Goal: Task Accomplishment & Management: Use online tool/utility

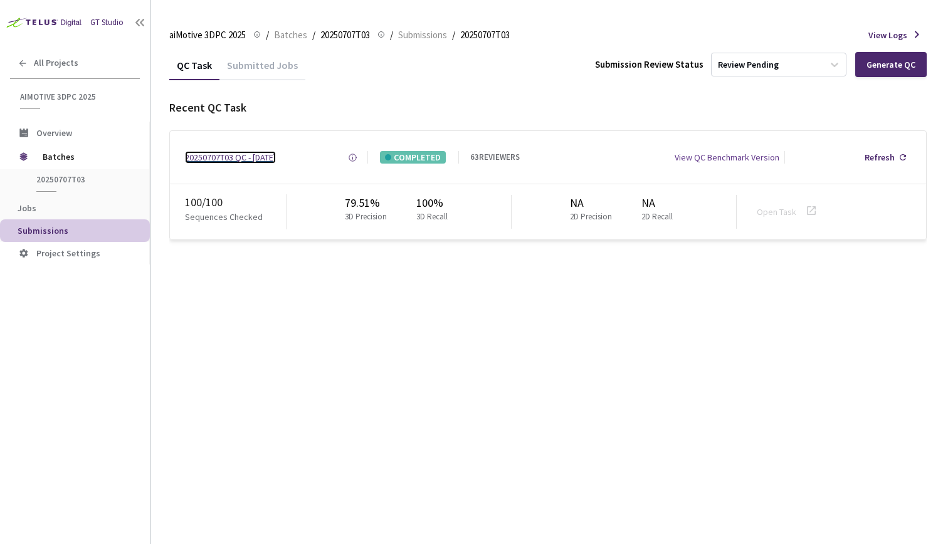
click at [268, 154] on div "20250707T03 QC - [DATE]" at bounding box center [230, 157] width 91 height 13
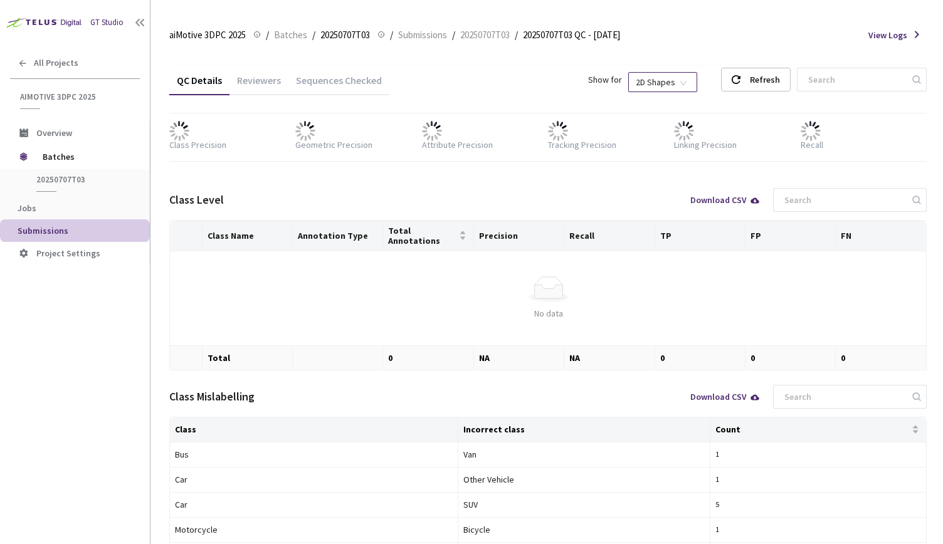
click at [684, 83] on span "2D Shapes" at bounding box center [663, 82] width 54 height 19
click at [678, 102] on div "3D Shapes" at bounding box center [679, 105] width 52 height 14
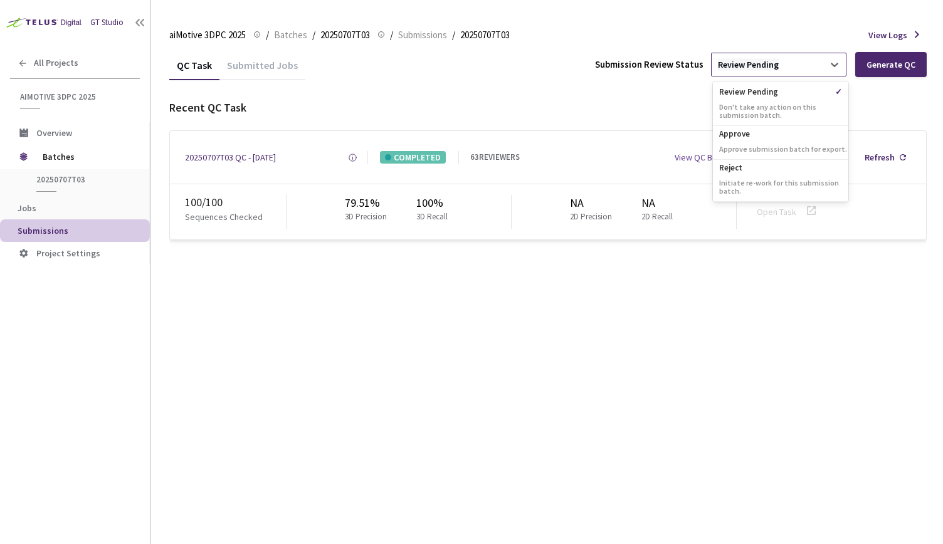
click at [753, 59] on div "Review Pending" at bounding box center [748, 65] width 61 height 12
click at [753, 140] on div "Approve Approve submission batch for export." at bounding box center [780, 143] width 135 height 34
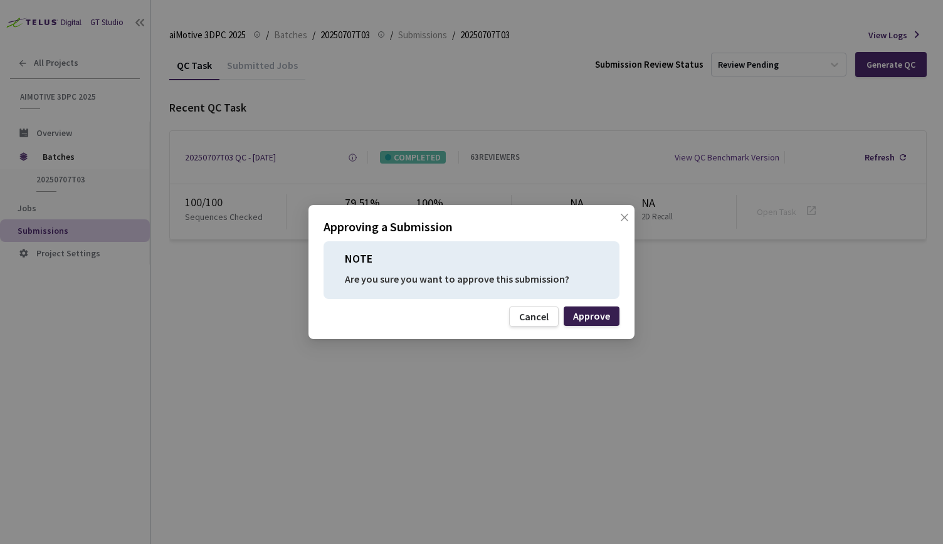
click at [592, 311] on div "Approve" at bounding box center [591, 316] width 37 height 10
